Goal: Task Accomplishment & Management: Use online tool/utility

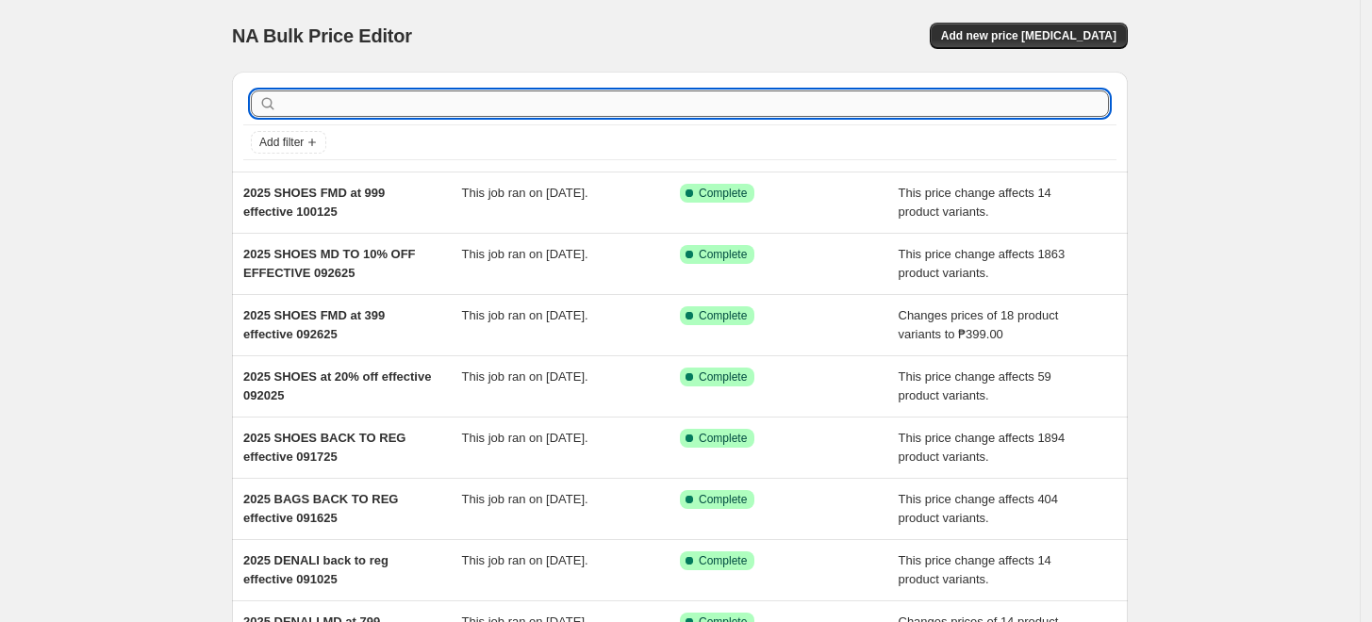
click at [587, 107] on input "text" at bounding box center [695, 103] width 828 height 26
type input "birming"
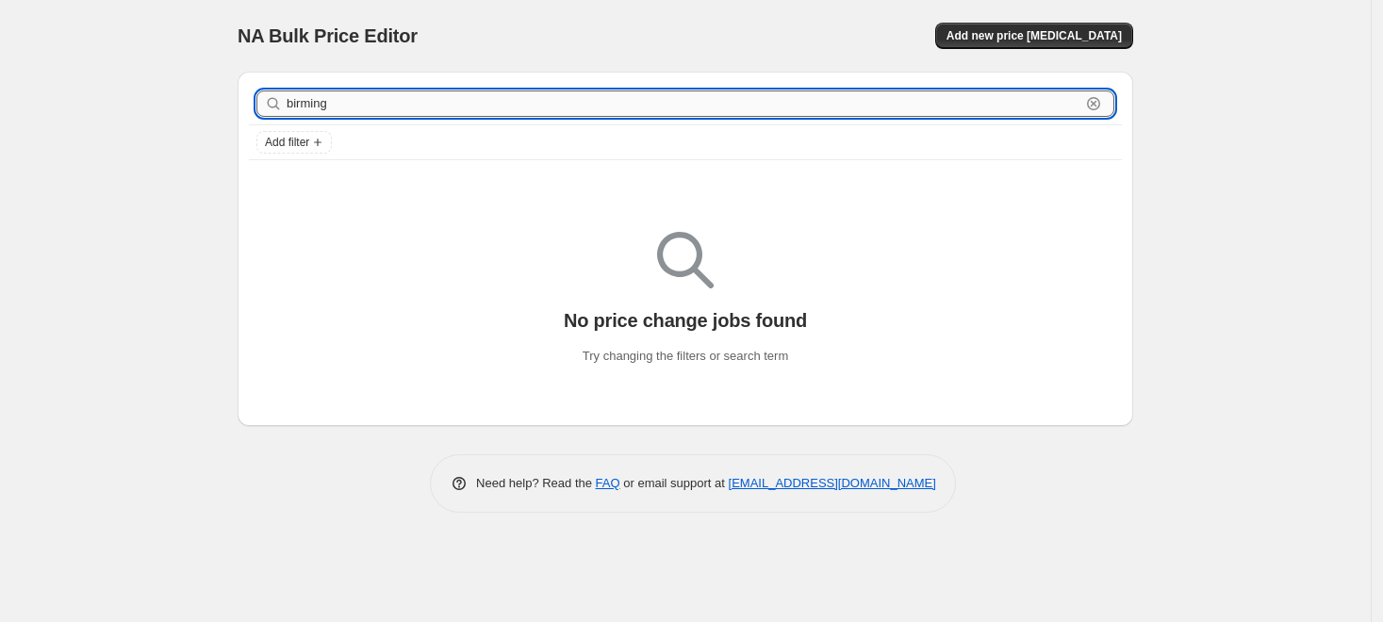
click at [515, 109] on input "birming" at bounding box center [684, 103] width 794 height 26
type input "b"
type input "B"
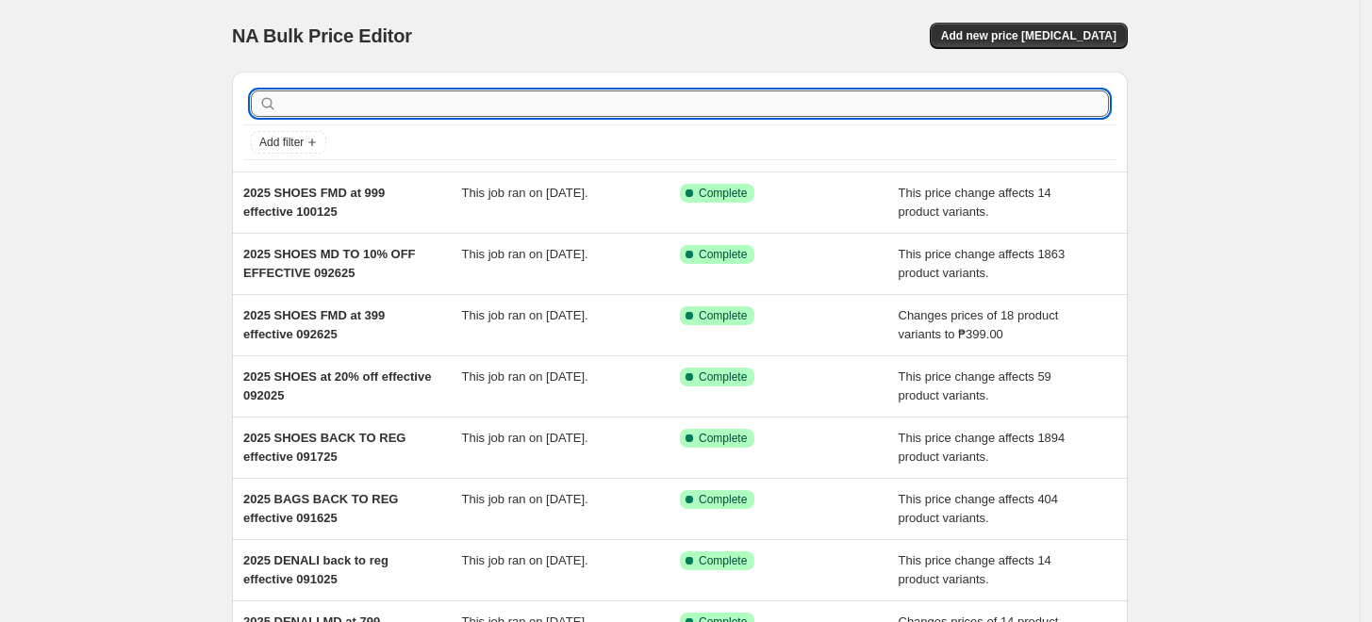
click at [385, 95] on input "text" at bounding box center [695, 103] width 828 height 26
type input "BIRMI"
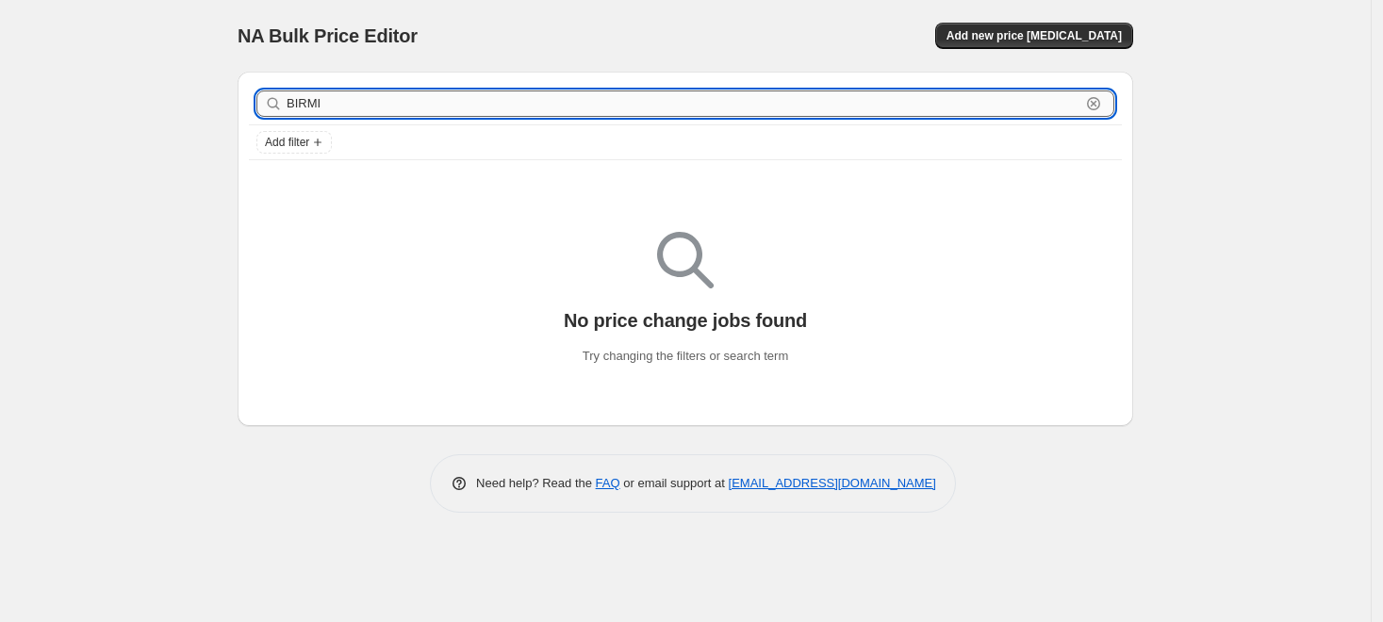
click at [375, 107] on input "BIRMI" at bounding box center [684, 103] width 794 height 26
type input "B"
